Goal: Task Accomplishment & Management: Complete application form

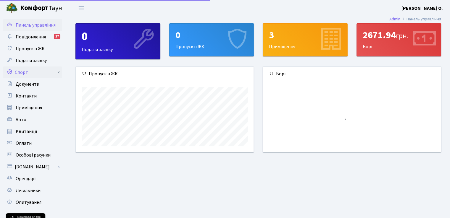
scroll to position [85, 178]
click at [23, 49] on span "Пропуск в ЖК" at bounding box center [30, 49] width 29 height 7
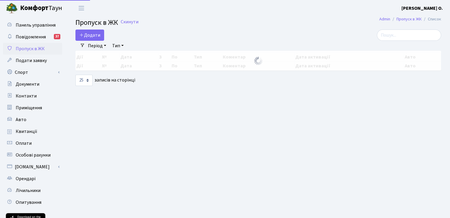
select select "25"
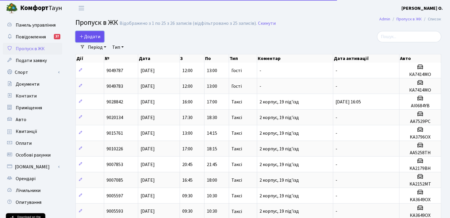
click at [97, 33] on link "Додати" at bounding box center [89, 36] width 29 height 11
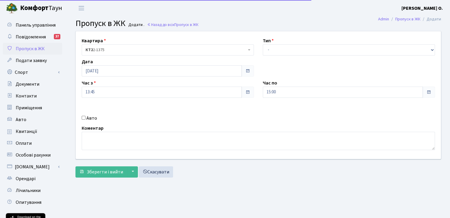
click at [89, 116] on label "Авто" at bounding box center [91, 118] width 11 height 7
click at [86, 116] on input "Авто" at bounding box center [84, 118] width 4 height 4
checkbox input "true"
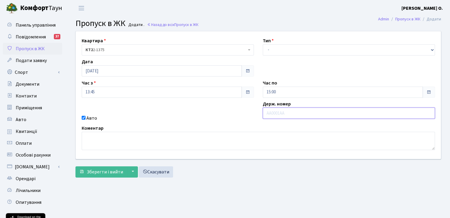
paste input "KA0260KA"
type input "KA0260KA"
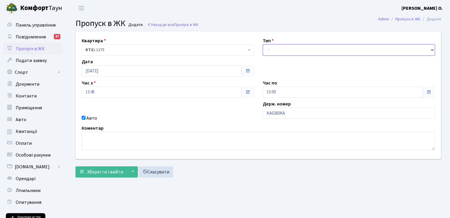
click at [280, 50] on select "- Доставка Таксі Гості Сервіс" at bounding box center [349, 49] width 172 height 11
select select "2"
click at [263, 44] on select "- Доставка Таксі Гості Сервіс" at bounding box center [349, 49] width 172 height 11
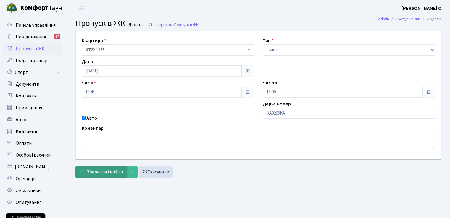
click at [97, 176] on button "Зберегти і вийти" at bounding box center [100, 172] width 51 height 11
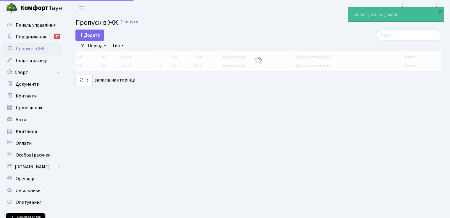
select select "25"
